Goal: Information Seeking & Learning: Learn about a topic

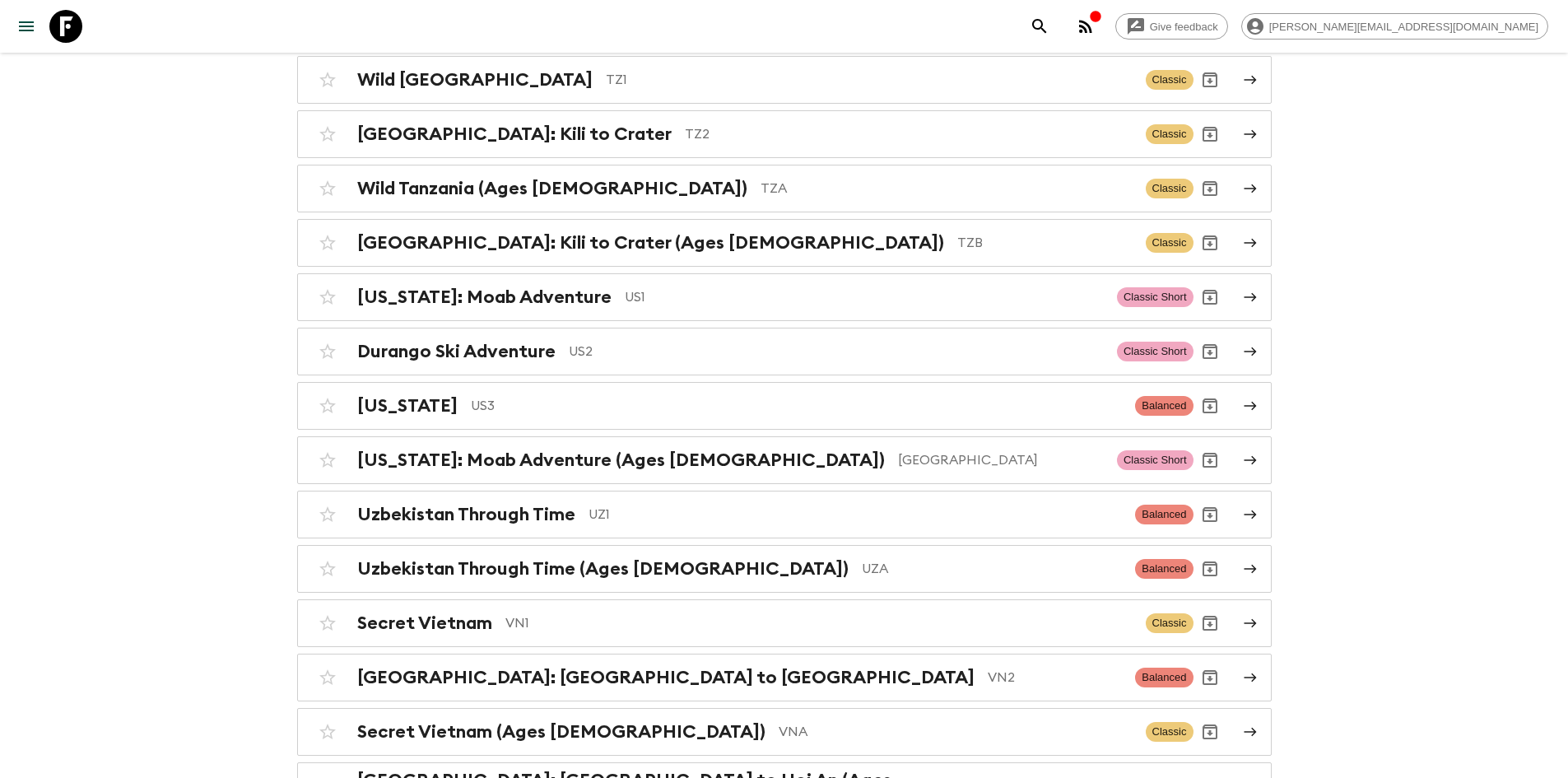
scroll to position [7016, 0]
click at [625, 288] on p "US1" at bounding box center [865, 298] width 479 height 19
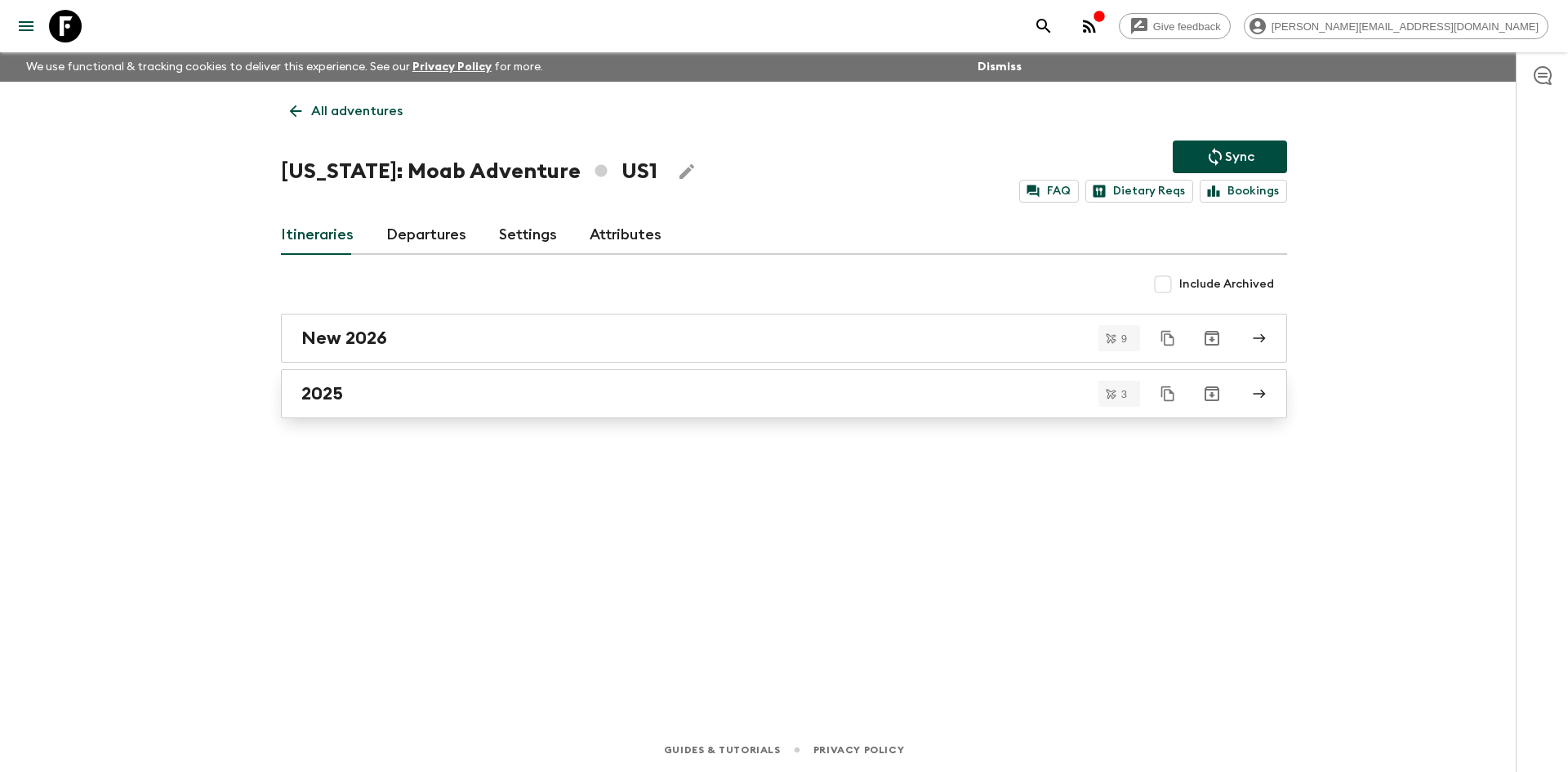
click at [380, 403] on div "2025" at bounding box center [768, 393] width 934 height 21
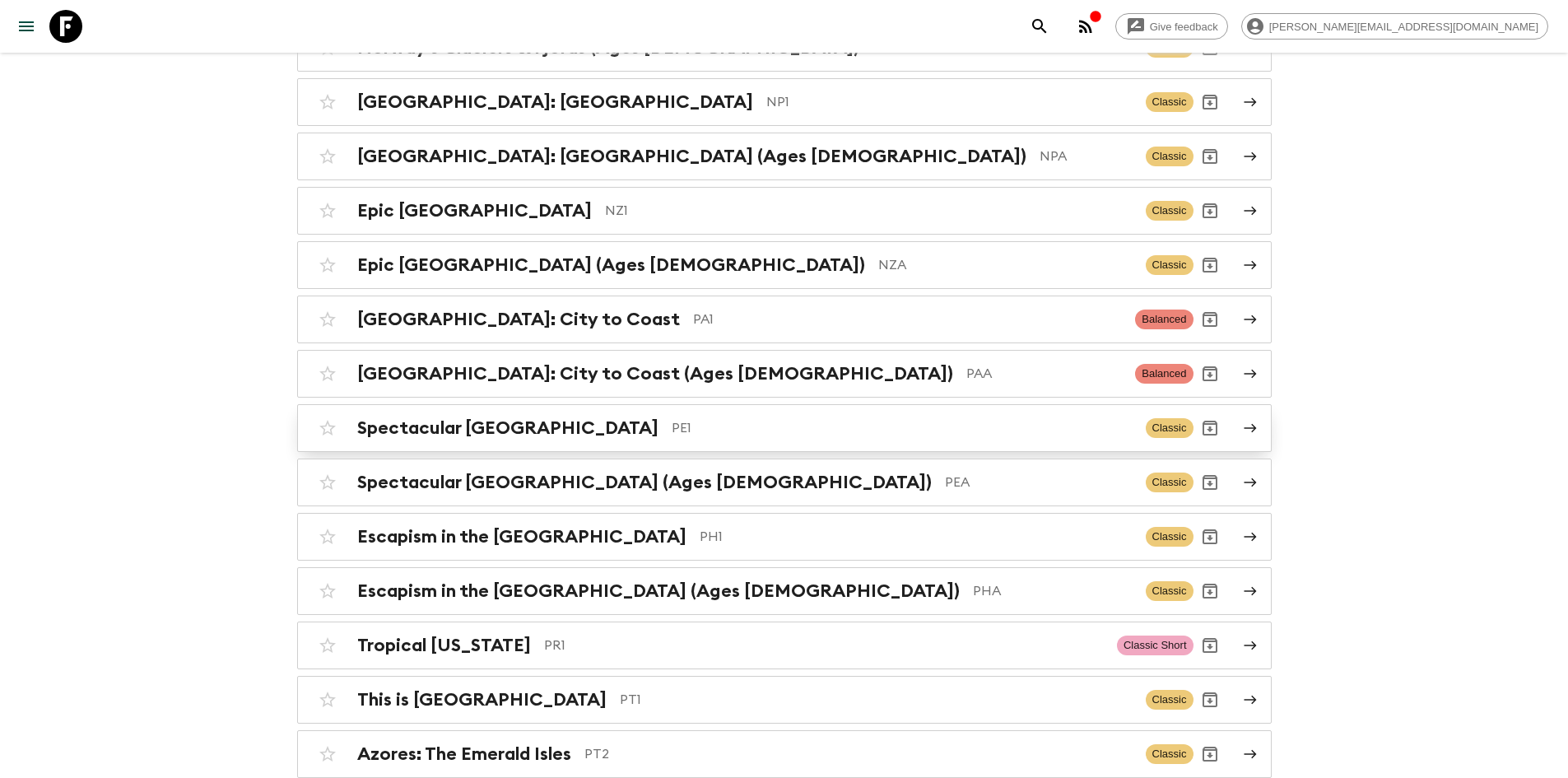
scroll to position [5502, 0]
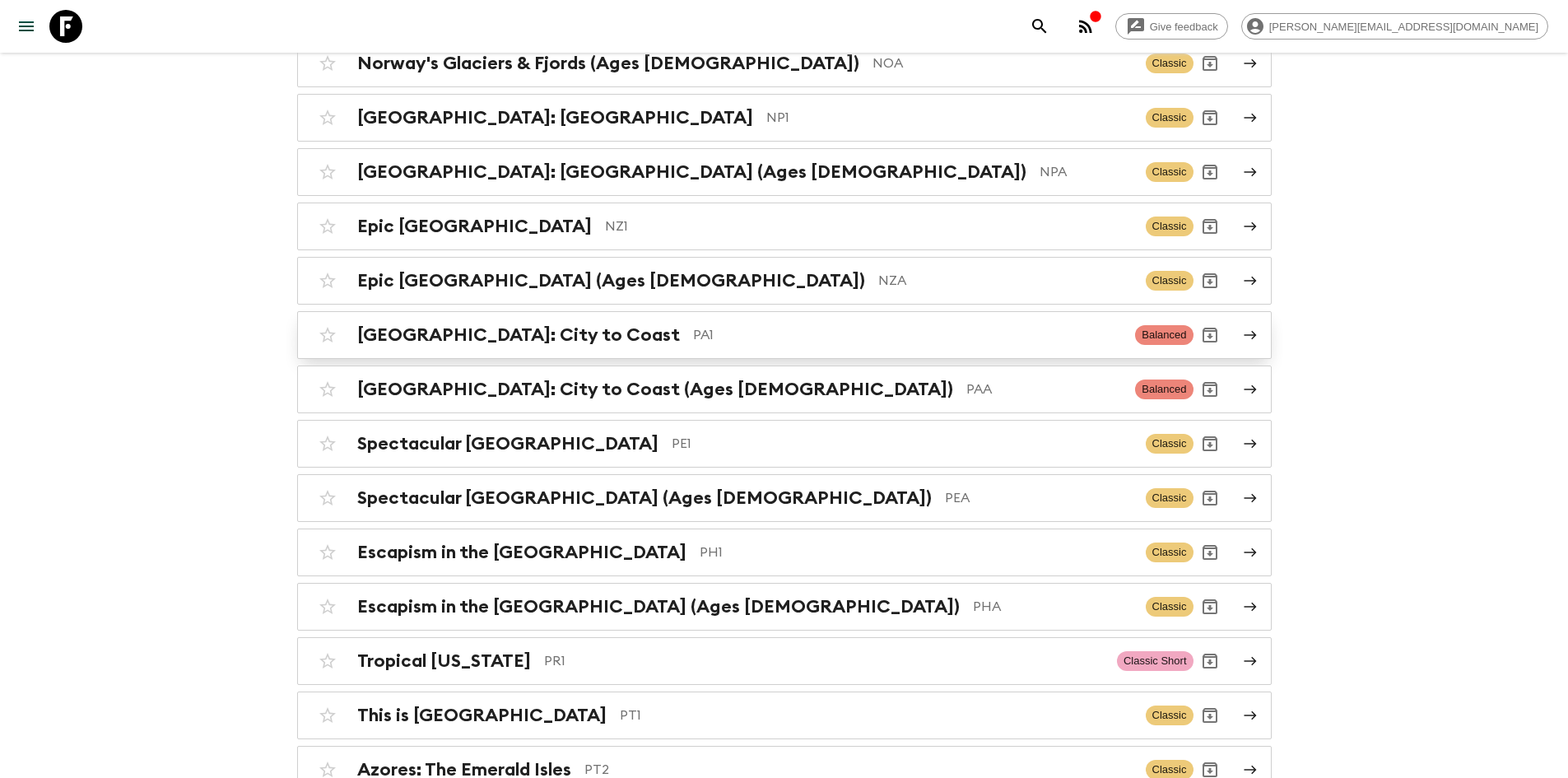
click at [693, 325] on p "PA1" at bounding box center [908, 335] width 429 height 19
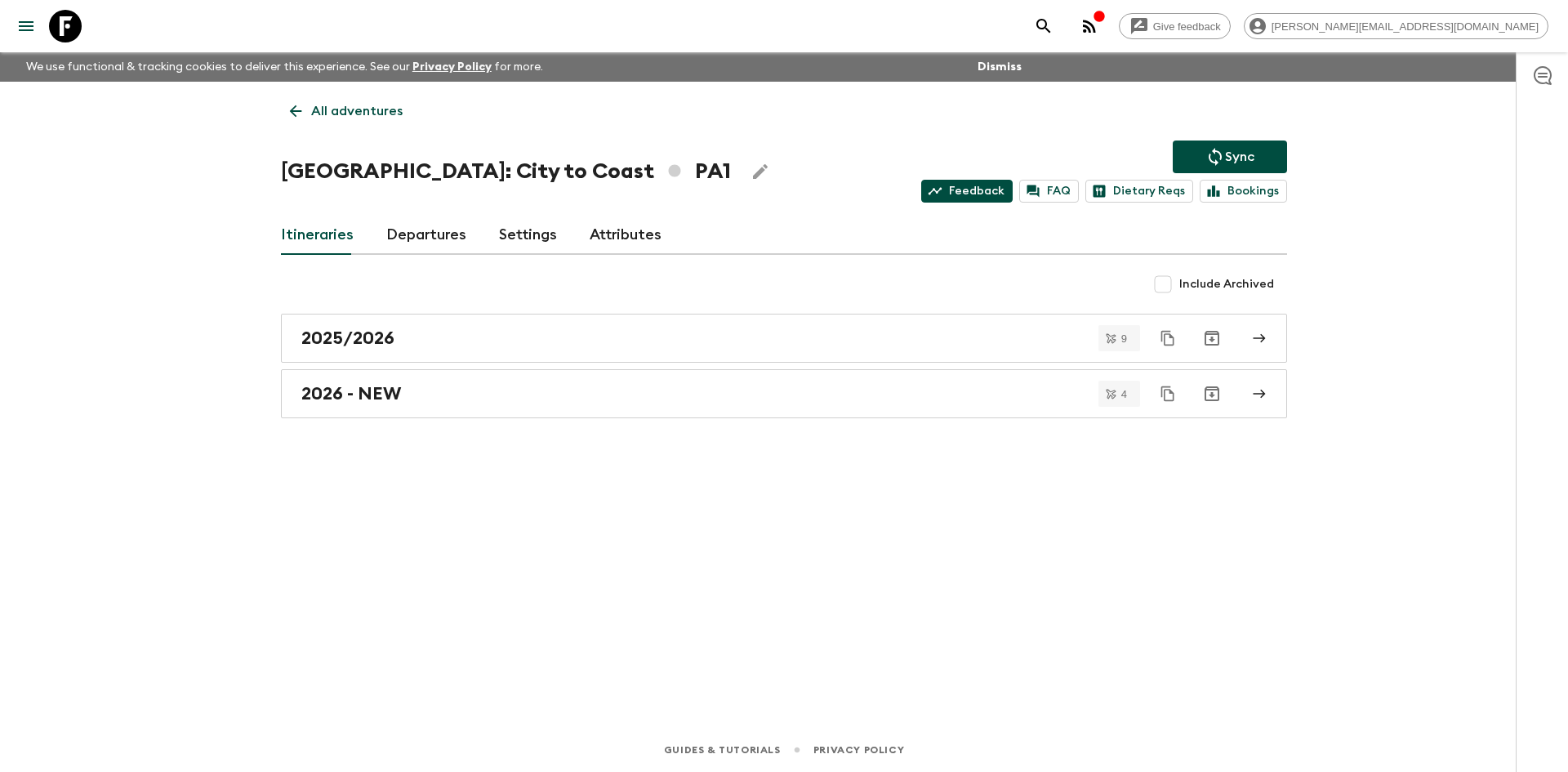
click at [957, 188] on link "Feedback" at bounding box center [967, 191] width 92 height 23
click at [299, 112] on icon at bounding box center [296, 111] width 18 height 18
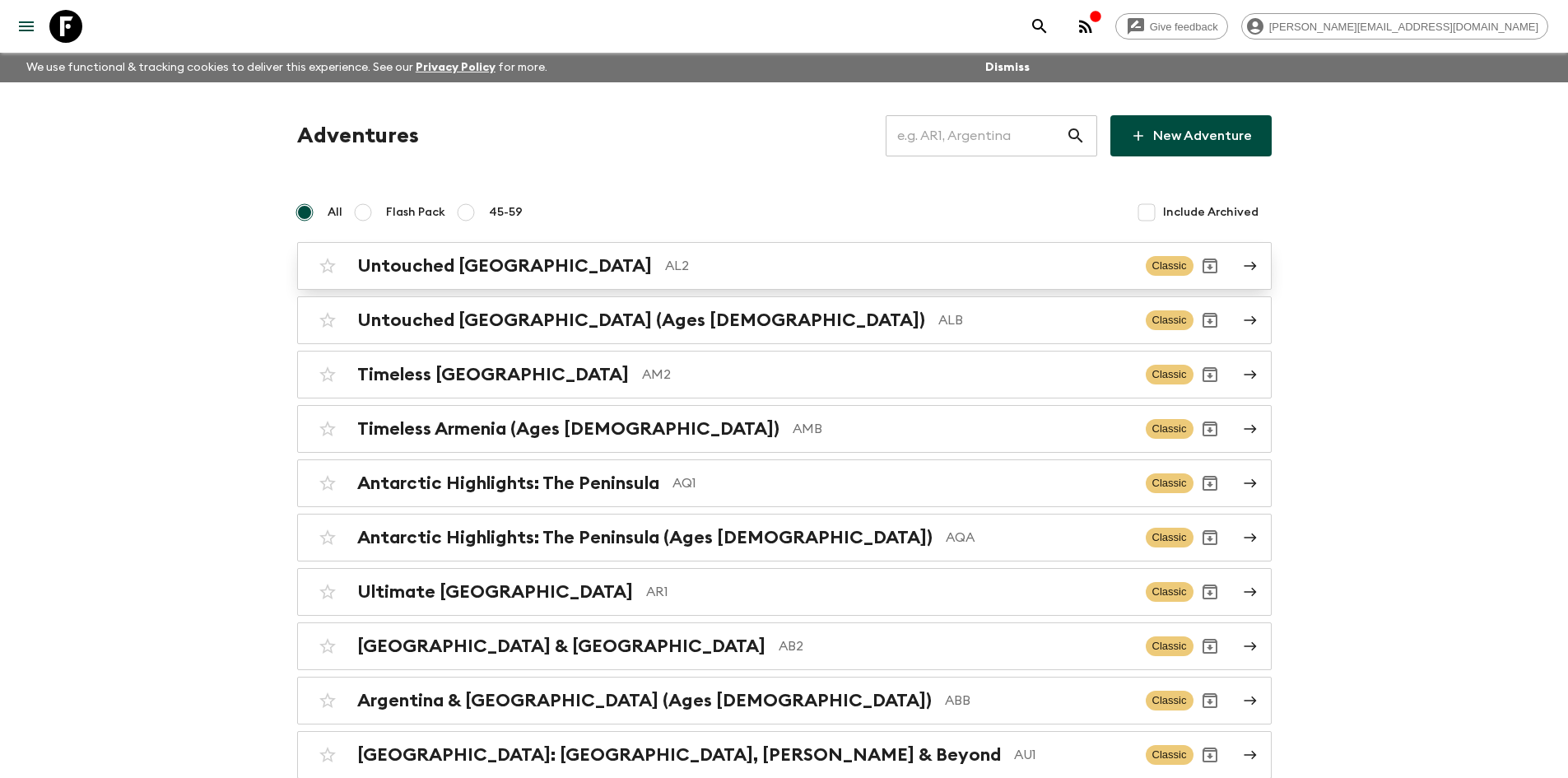
click at [567, 281] on div "Untouched Albania AL2 Classic" at bounding box center [753, 266] width 882 height 33
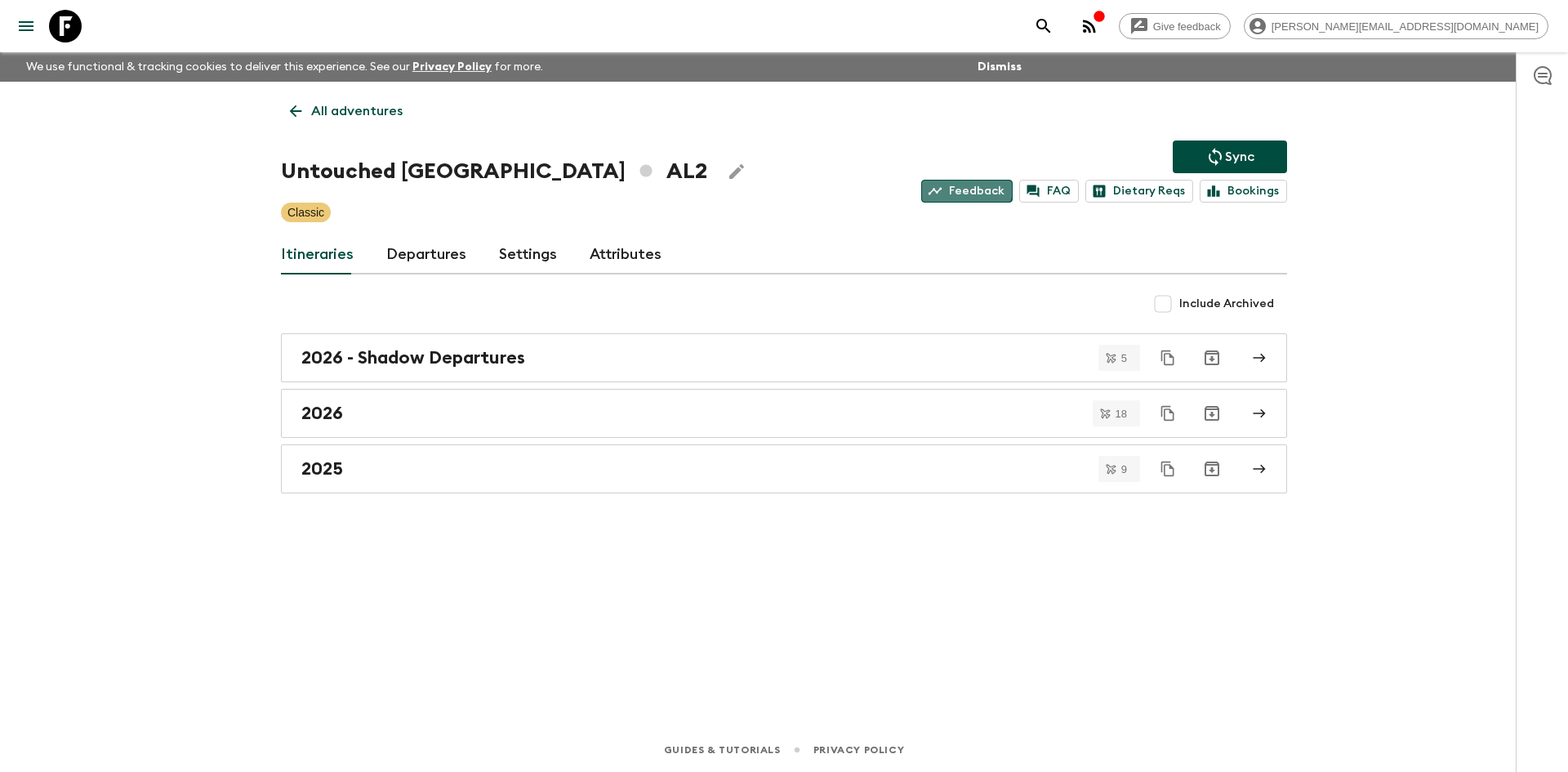
click at [973, 187] on link "Feedback" at bounding box center [967, 191] width 92 height 23
click at [290, 118] on icon at bounding box center [296, 111] width 18 height 18
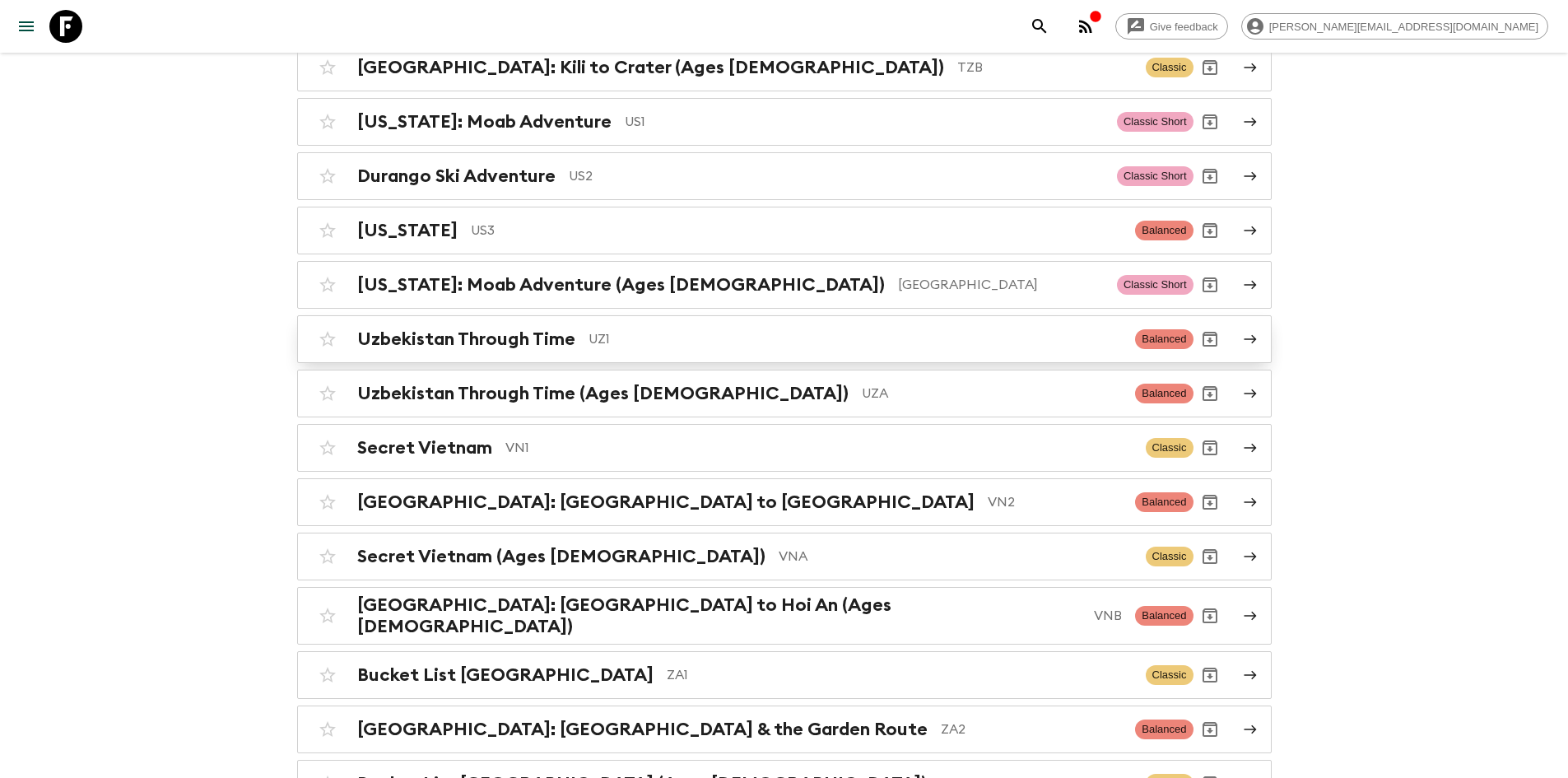
scroll to position [7191, 0]
click at [625, 113] on p "US1" at bounding box center [865, 123] width 479 height 19
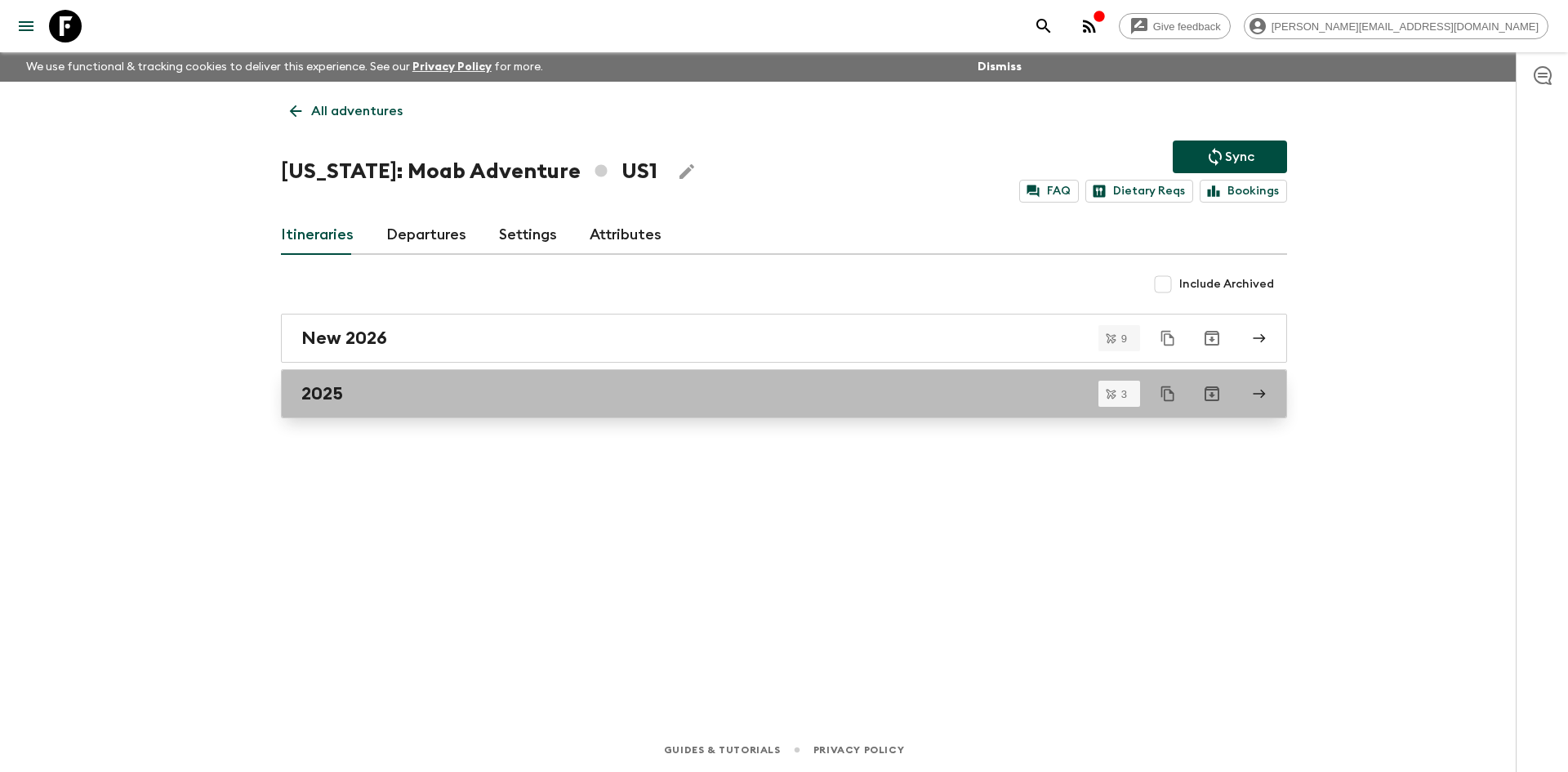
click at [657, 394] on div "2025" at bounding box center [768, 393] width 934 height 21
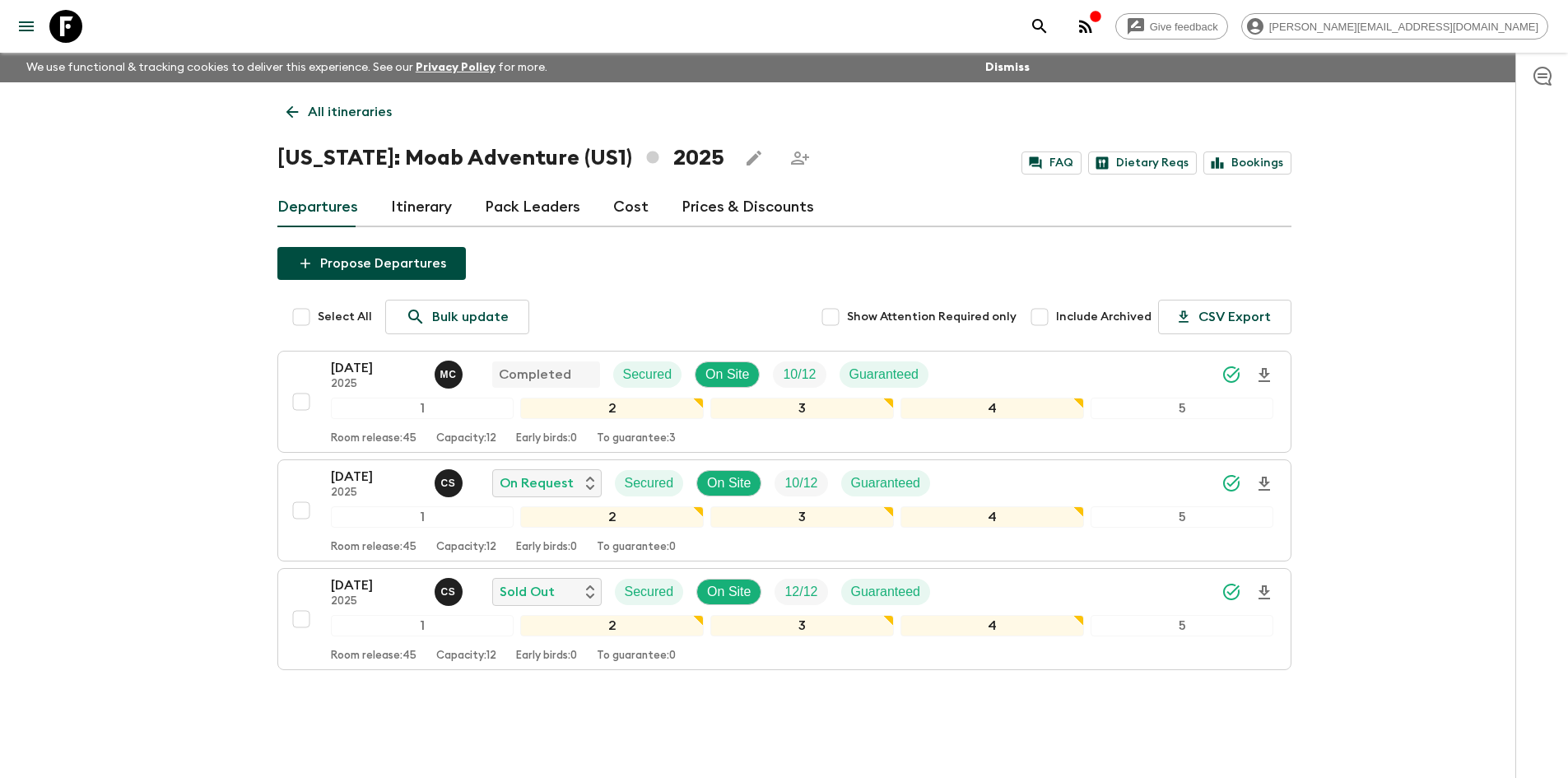
click at [297, 103] on icon at bounding box center [292, 112] width 19 height 19
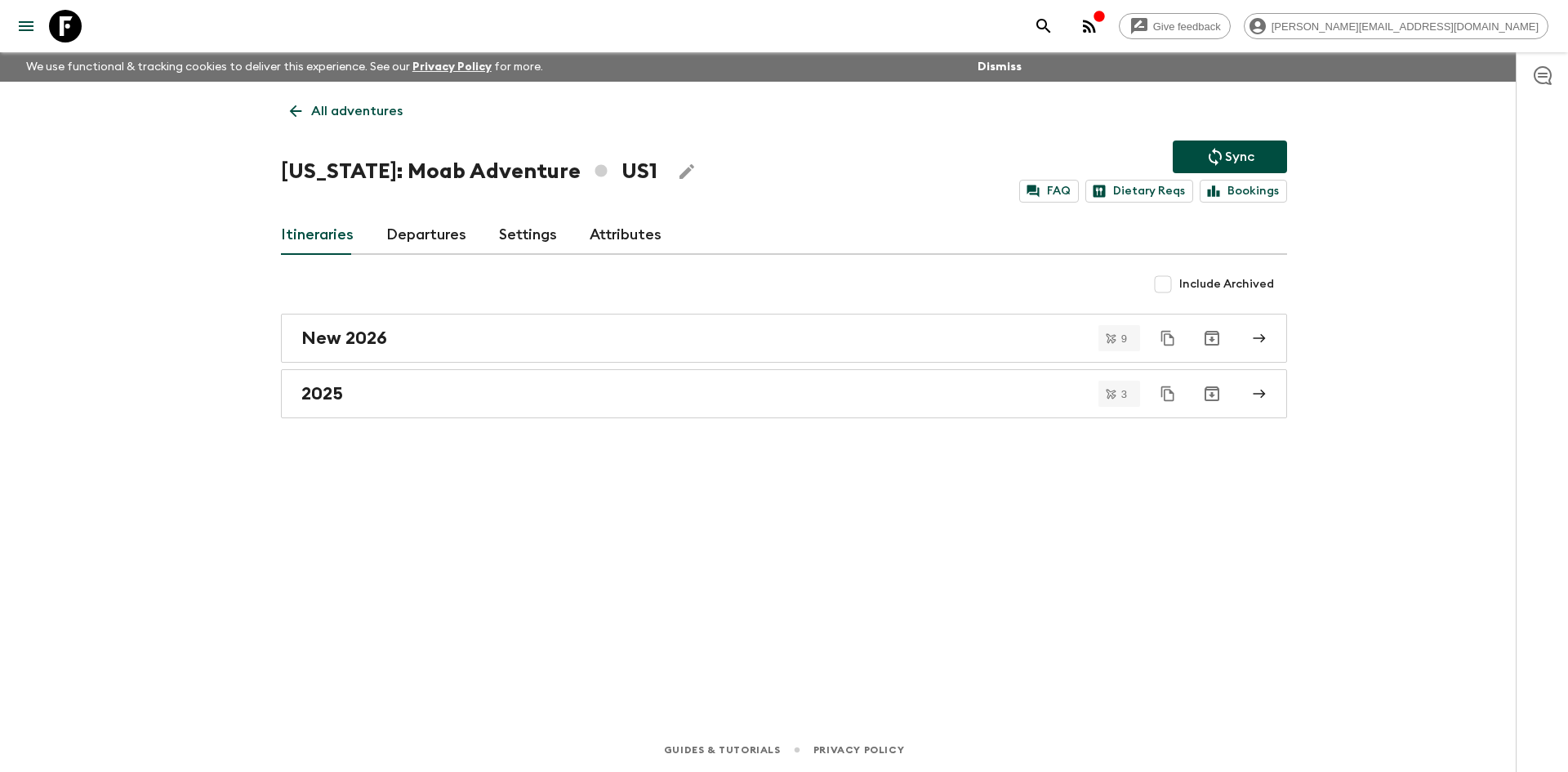
click at [310, 113] on link "All adventures" at bounding box center [346, 111] width 130 height 33
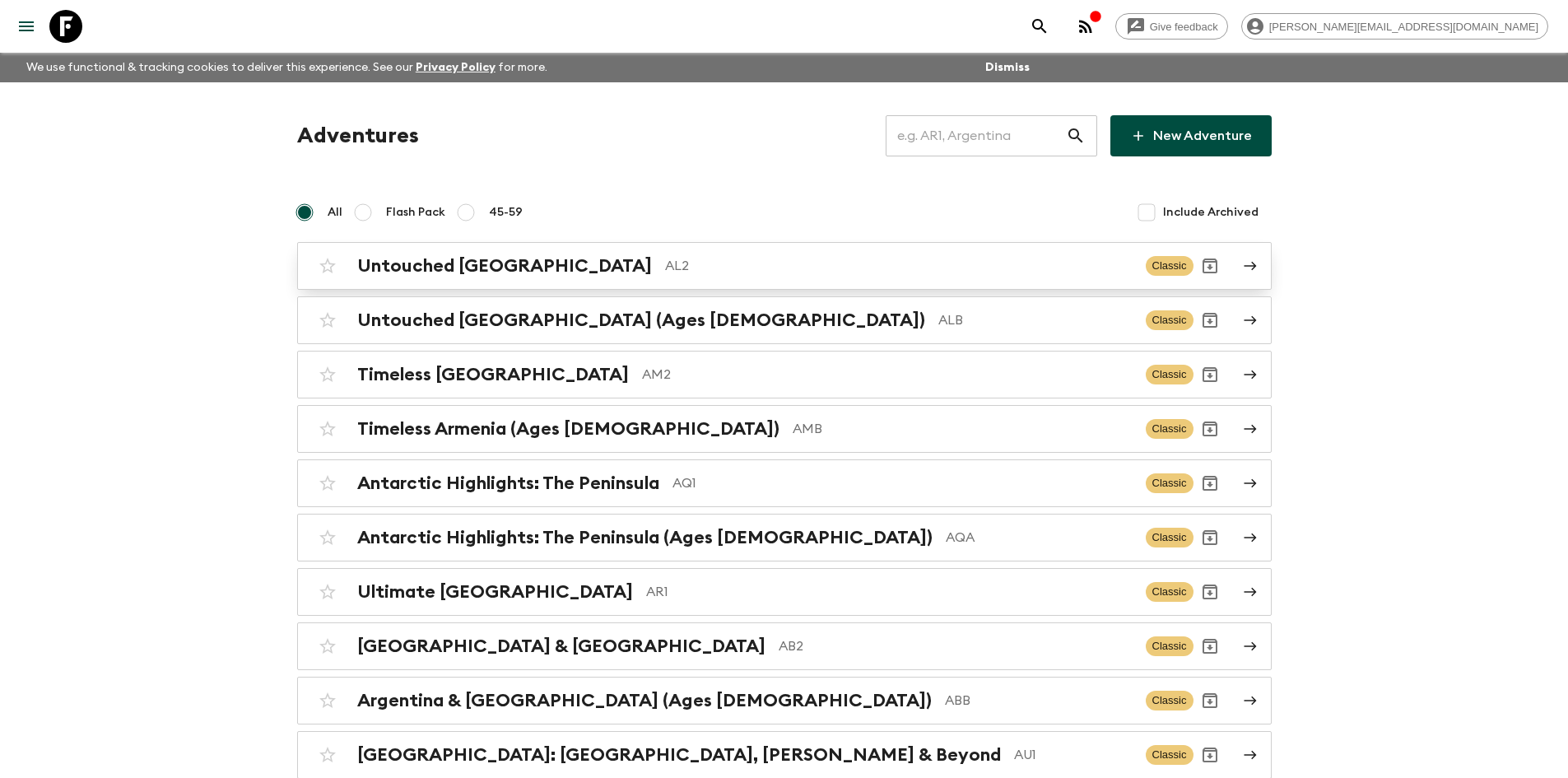
click at [604, 278] on div "Untouched Albania AL2 Classic" at bounding box center [753, 266] width 882 height 33
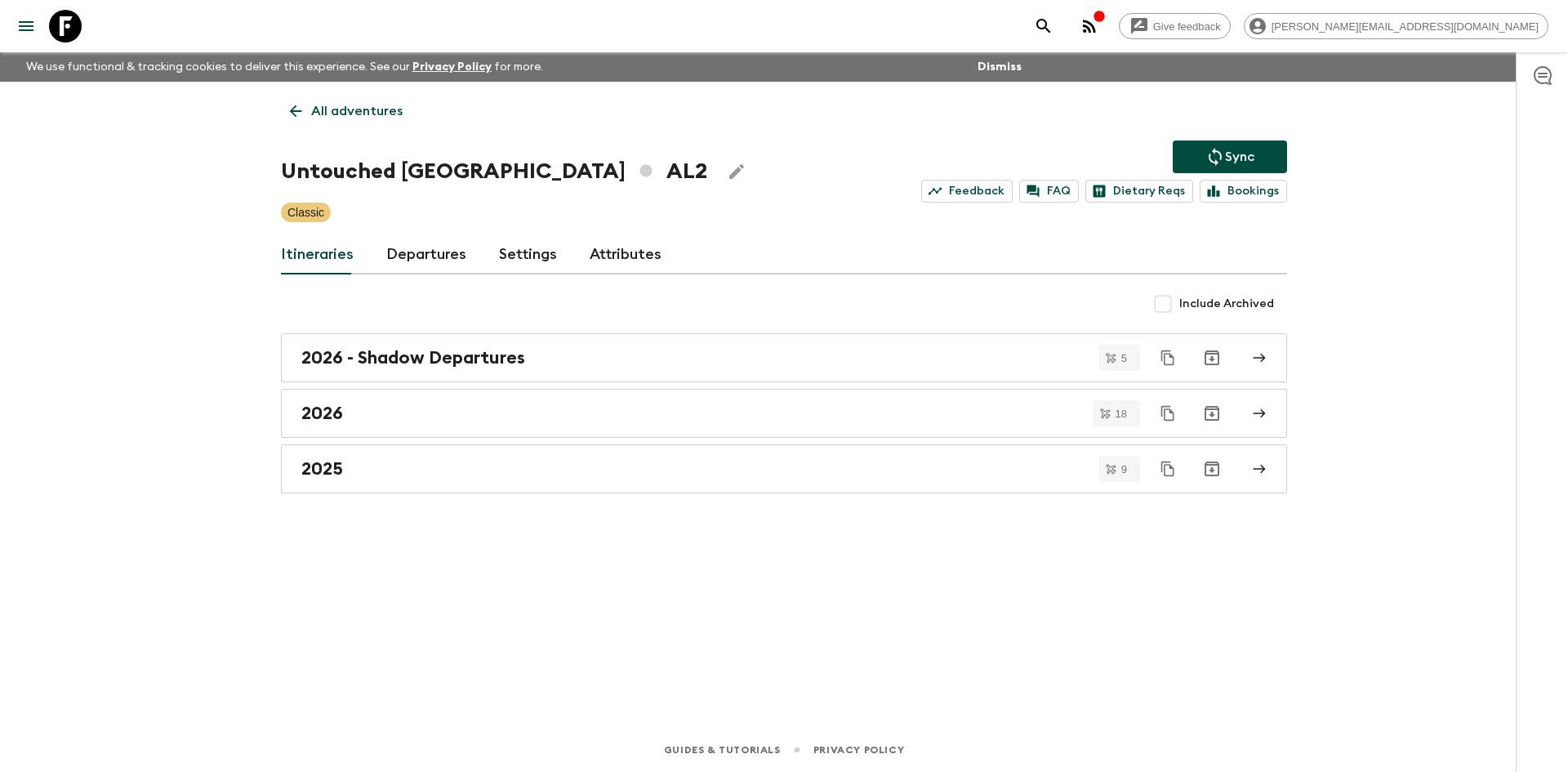
click at [303, 115] on icon at bounding box center [296, 111] width 18 height 18
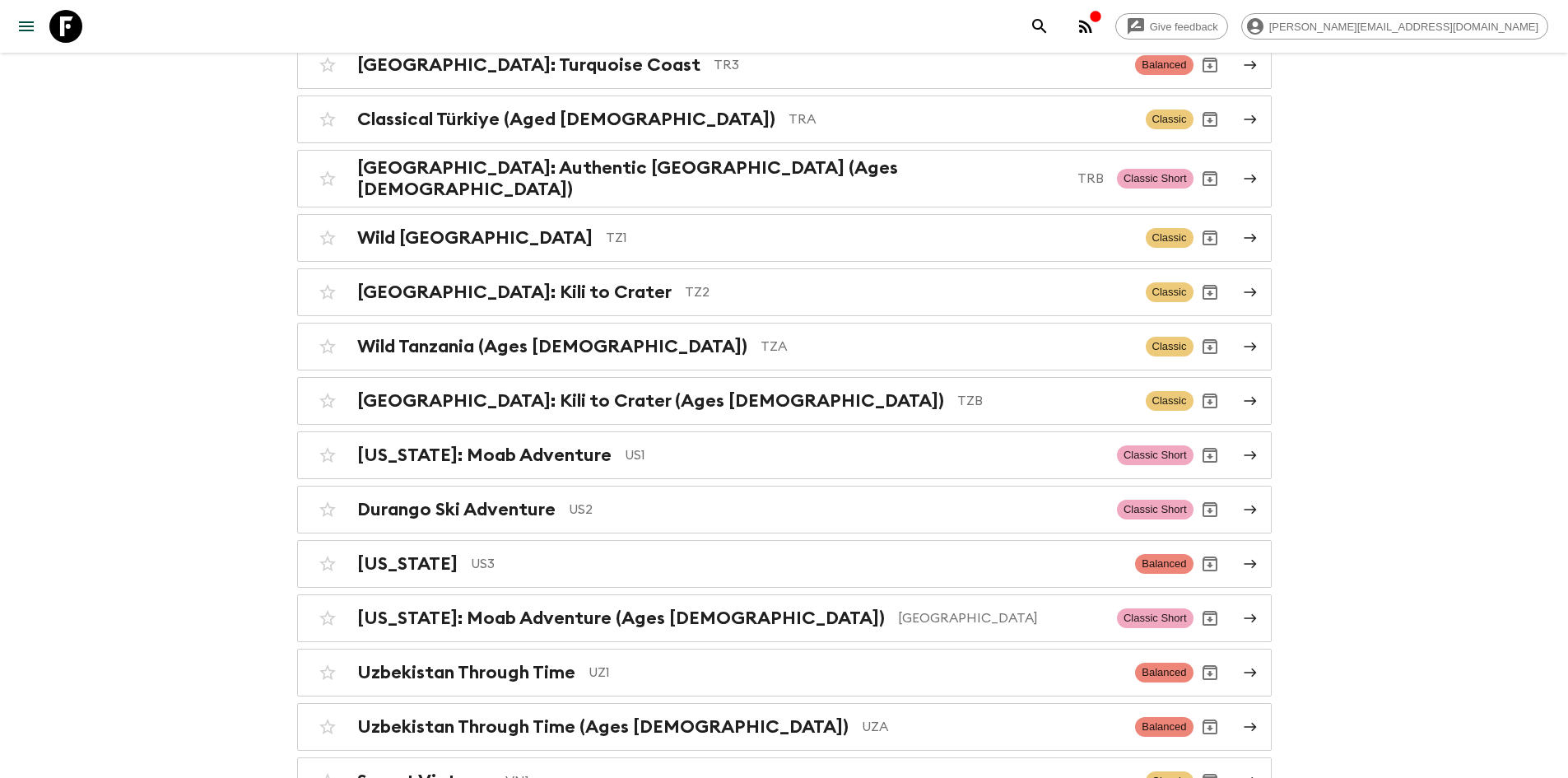
scroll to position [6857, 0]
click at [581, 439] on div "[US_STATE]: Moab Adventure US1 Classic Short" at bounding box center [753, 456] width 882 height 33
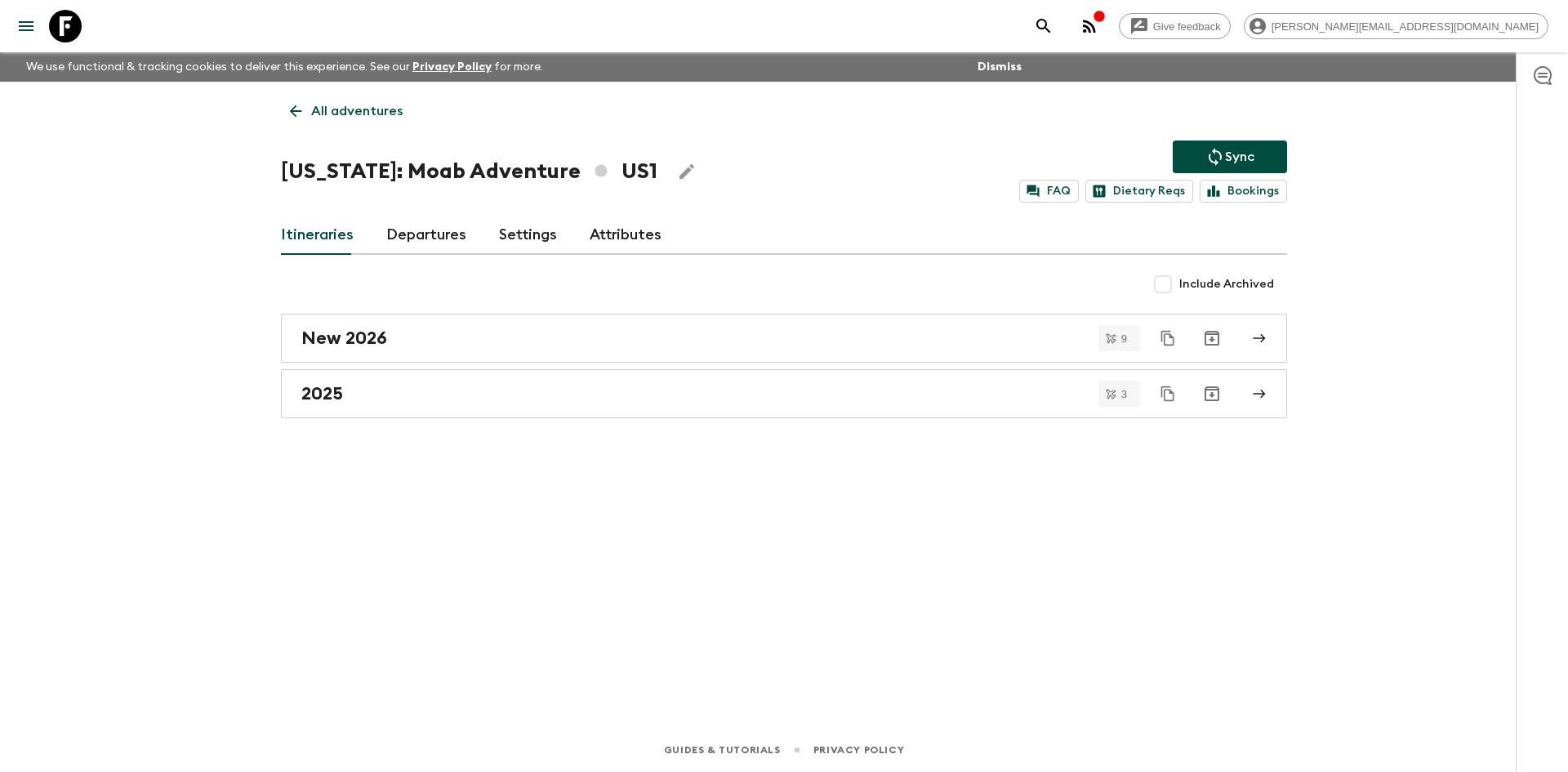
click at [299, 108] on icon at bounding box center [296, 111] width 18 height 18
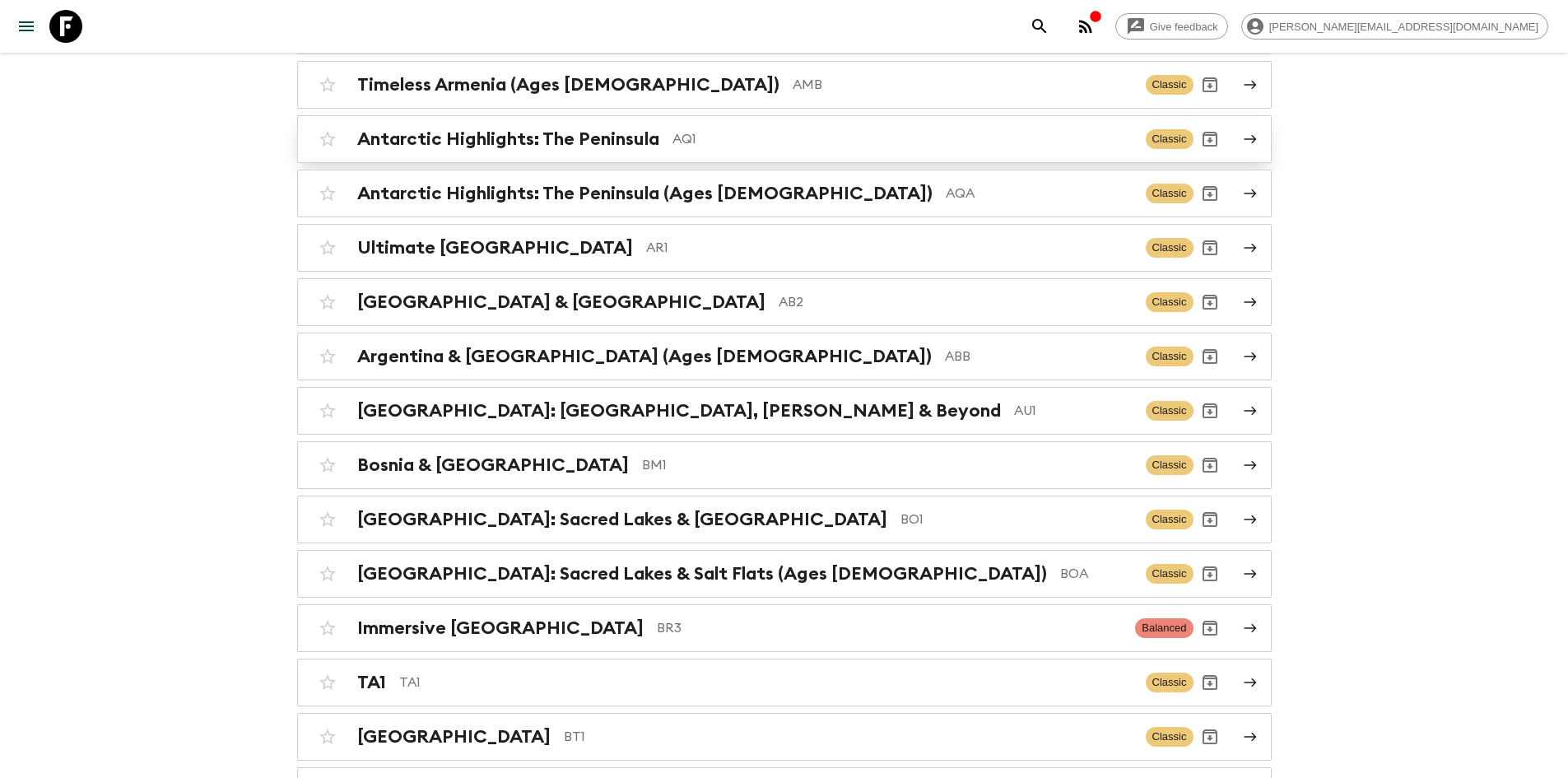
scroll to position [539, 0]
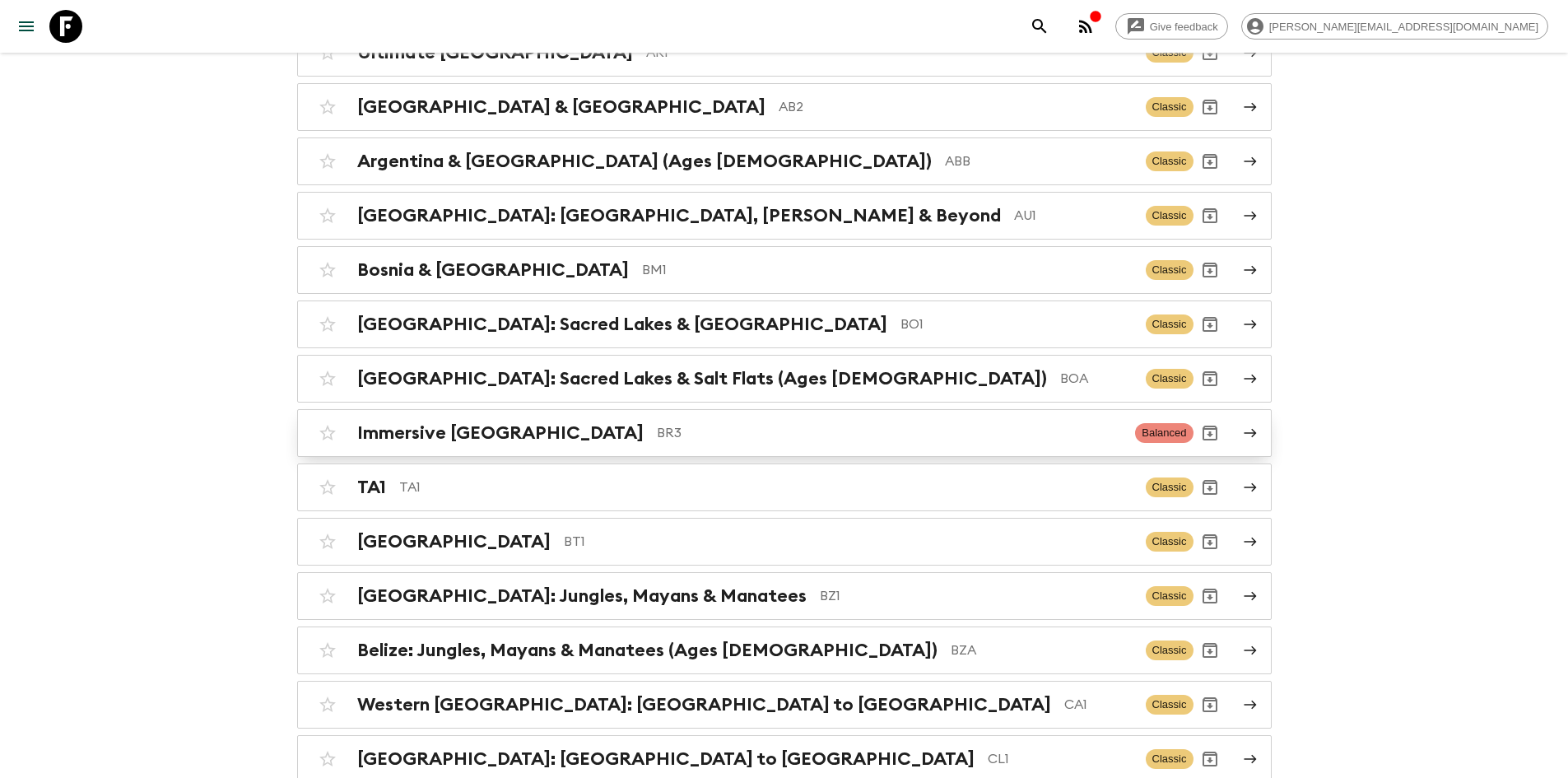
click at [568, 419] on div "Immersive Brazil BR3 Balanced" at bounding box center [753, 433] width 882 height 33
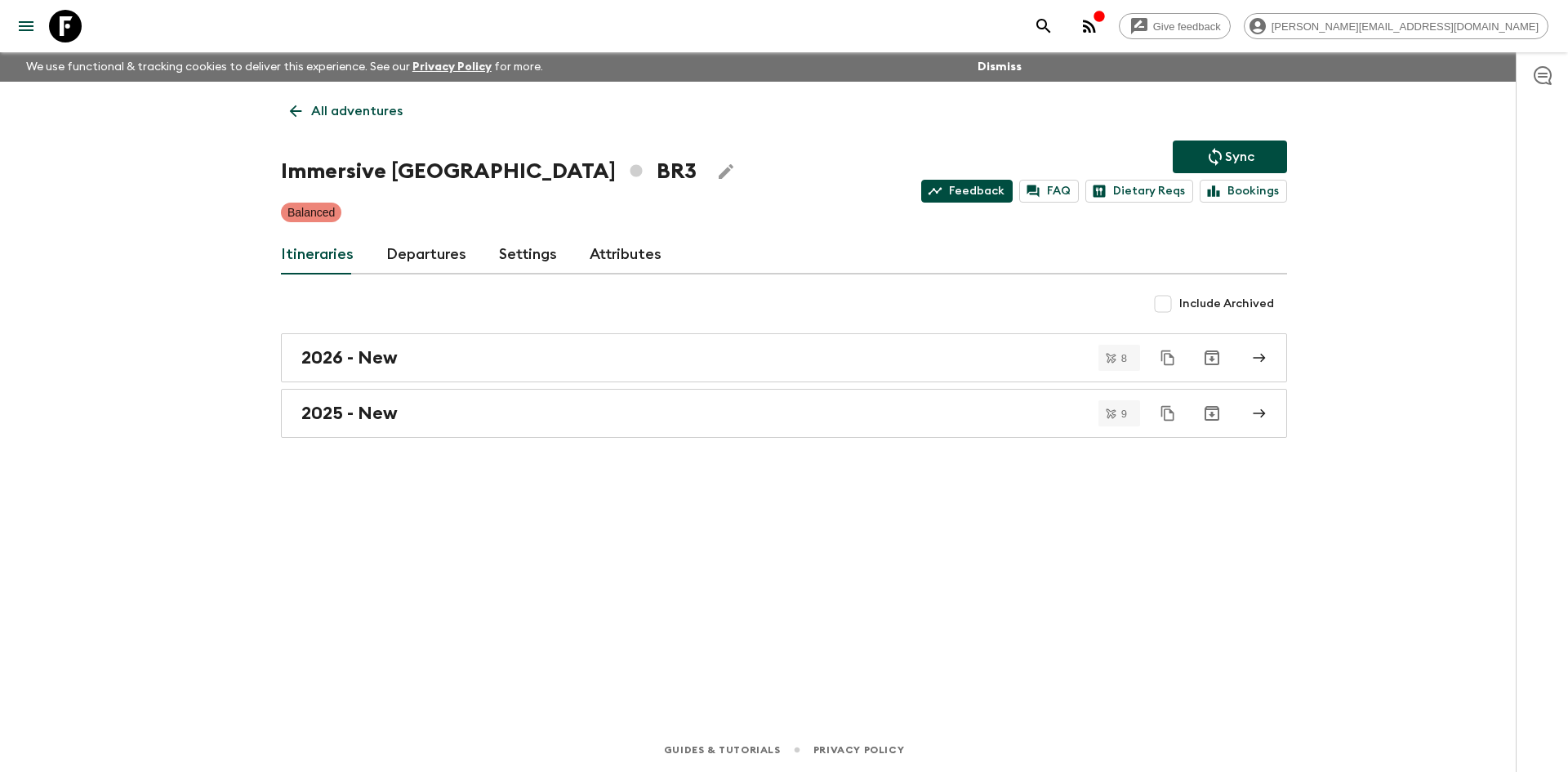
drag, startPoint x: 986, startPoint y: 188, endPoint x: 969, endPoint y: 192, distance: 17.5
click at [969, 192] on link "Feedback" at bounding box center [967, 191] width 92 height 23
click at [300, 107] on icon at bounding box center [296, 111] width 18 height 18
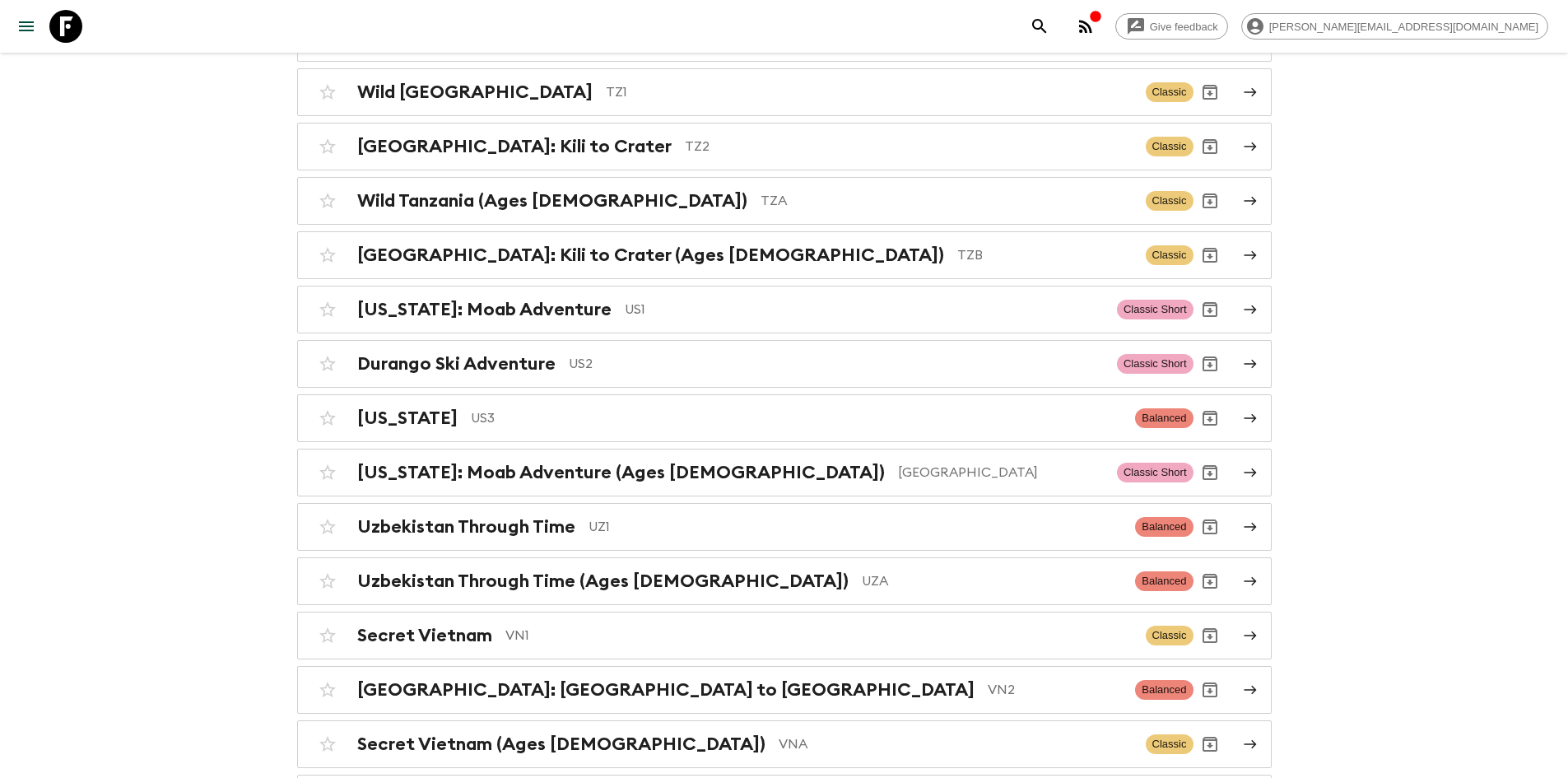
scroll to position [6932, 0]
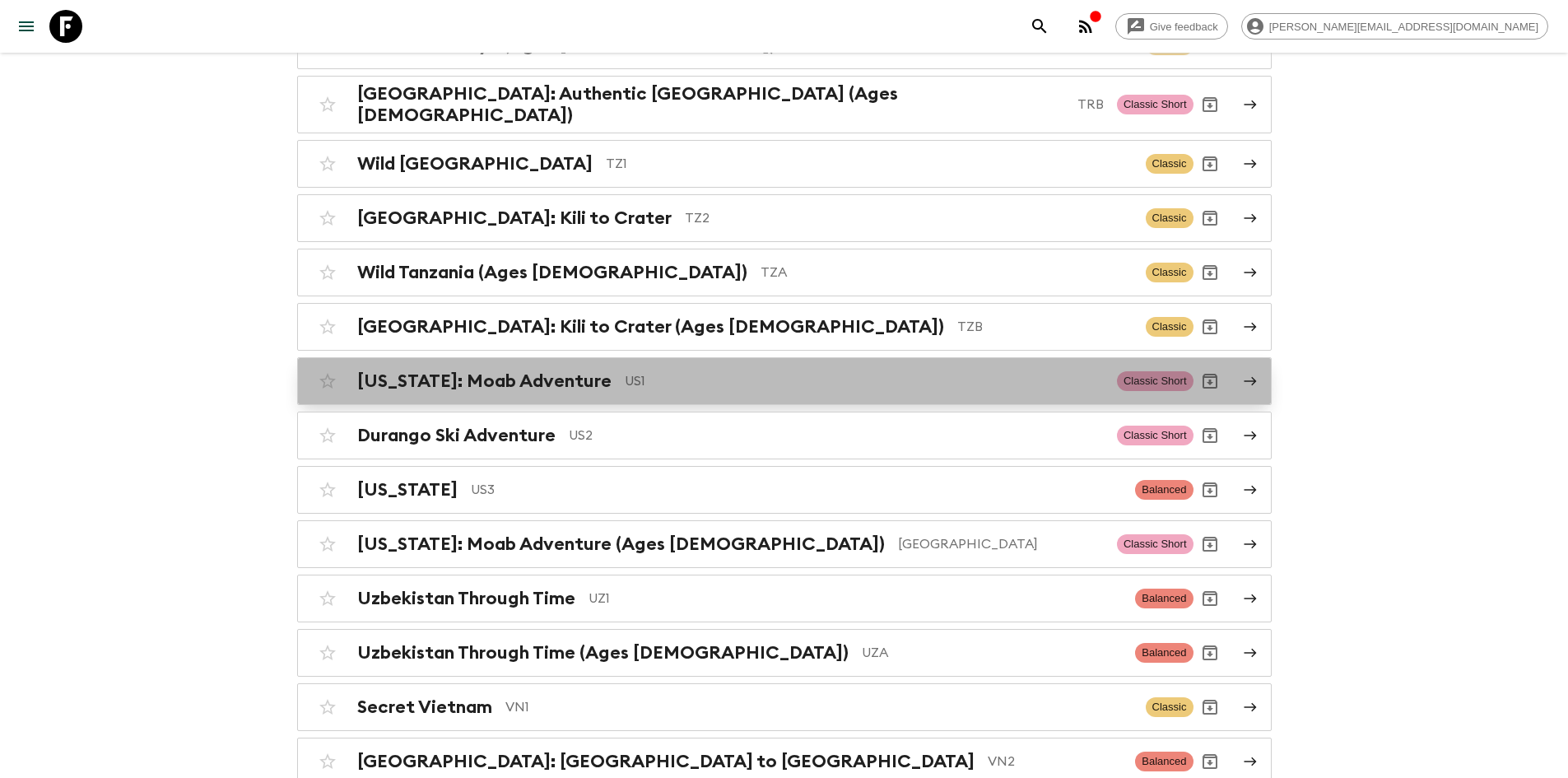
click at [625, 371] on p "US1" at bounding box center [865, 381] width 479 height 19
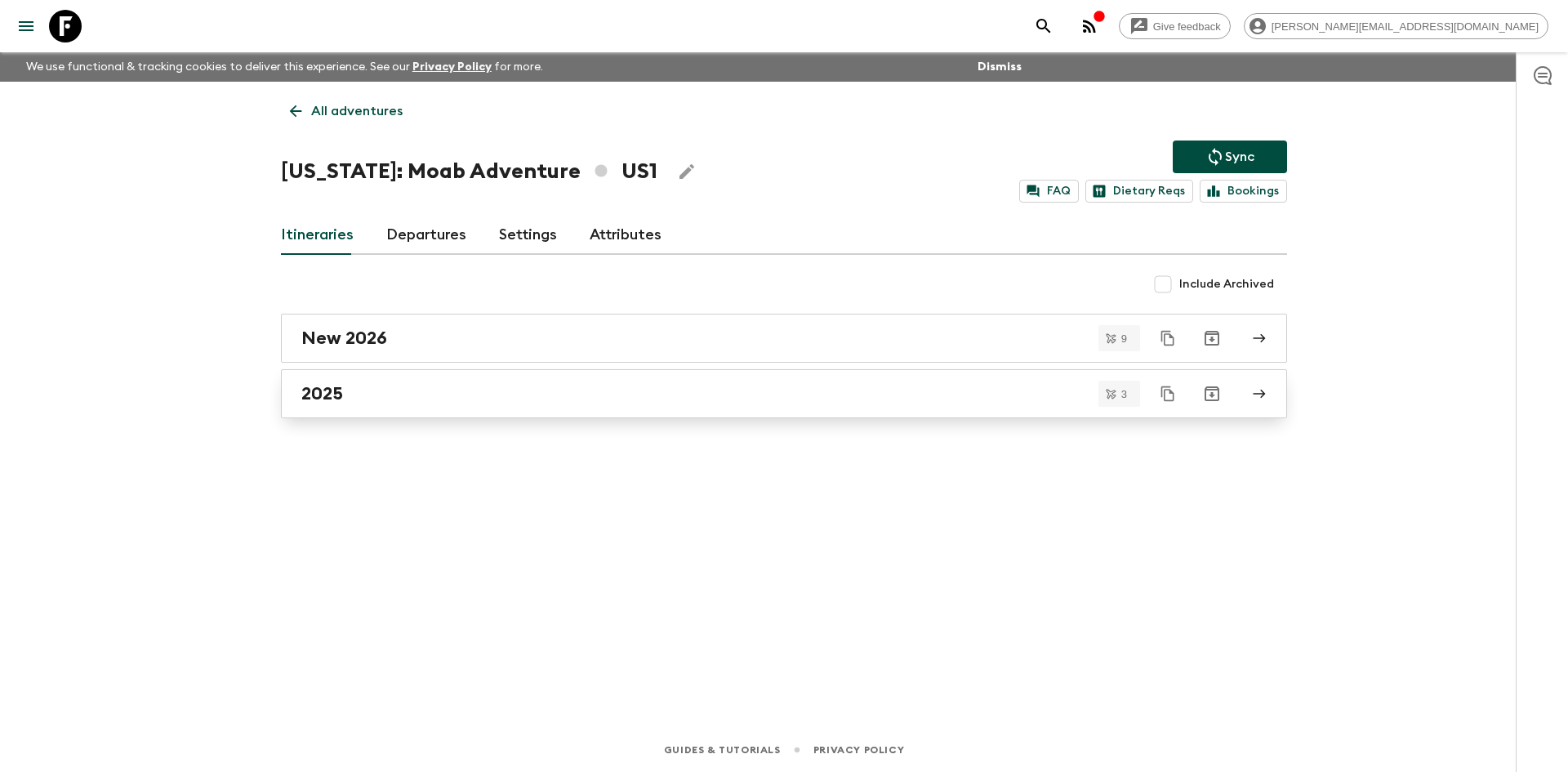
click at [435, 399] on div "2025" at bounding box center [768, 393] width 934 height 21
